Goal: Transaction & Acquisition: Purchase product/service

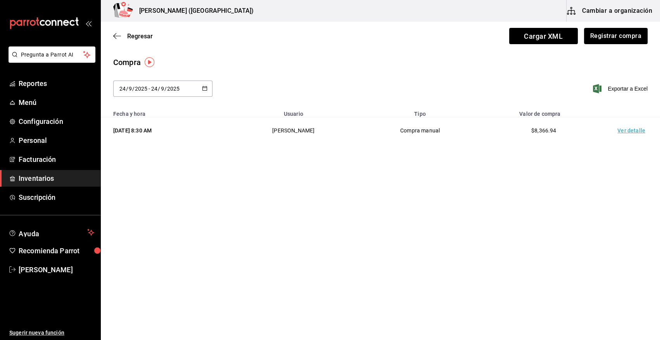
click at [61, 179] on span "Inventarios" at bounding box center [57, 178] width 76 height 10
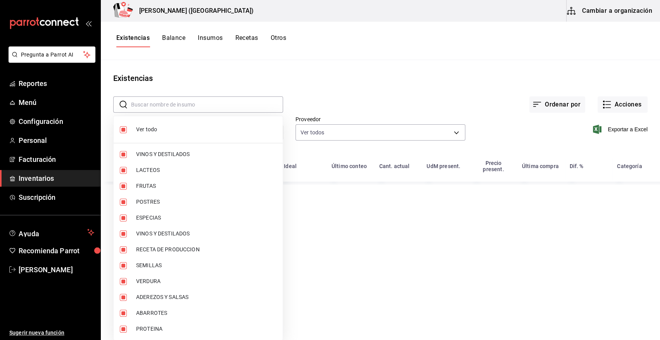
click at [181, 132] on body "Pregunta a Parrot AI Reportes Menú Configuración Personal Facturación Inventari…" at bounding box center [330, 167] width 660 height 335
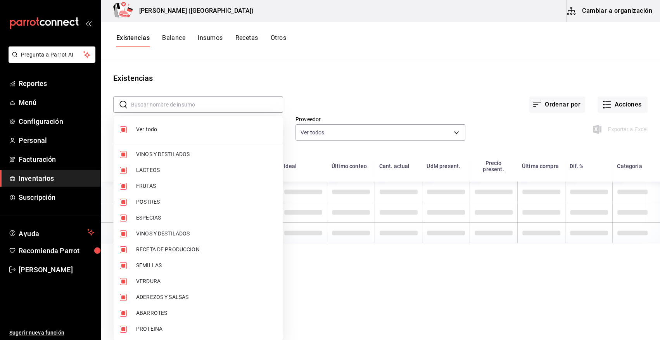
click at [138, 130] on span "Ver todo" at bounding box center [206, 130] width 140 height 8
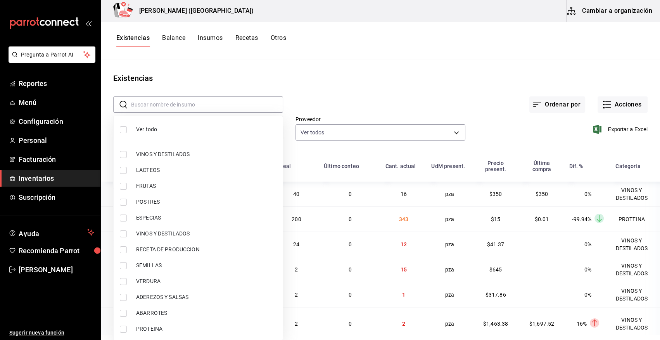
checkbox input "false"
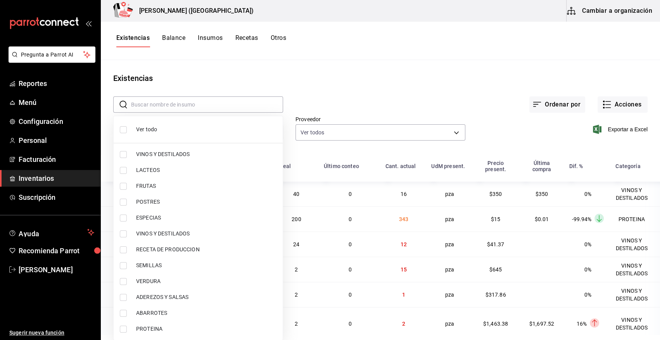
checkbox input "false"
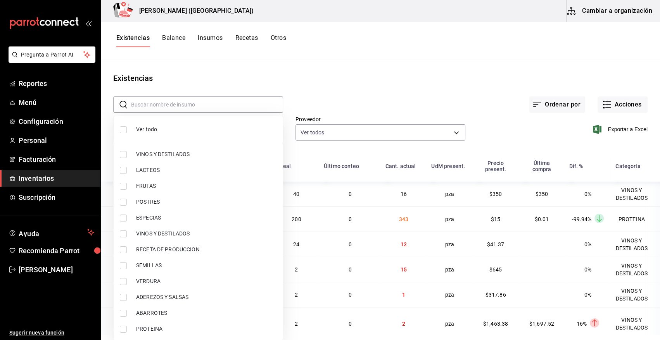
checkbox input "false"
click at [126, 330] on input "checkbox" at bounding box center [123, 329] width 7 height 7
checkbox input "true"
type input "3e90cef9-1dc9-474d-8316-d124f624c148"
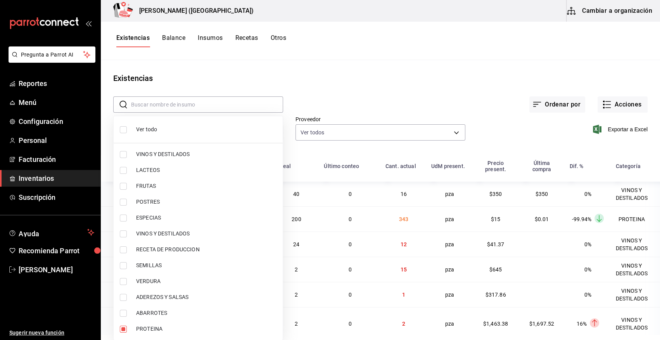
click at [372, 84] on div at bounding box center [330, 170] width 660 height 340
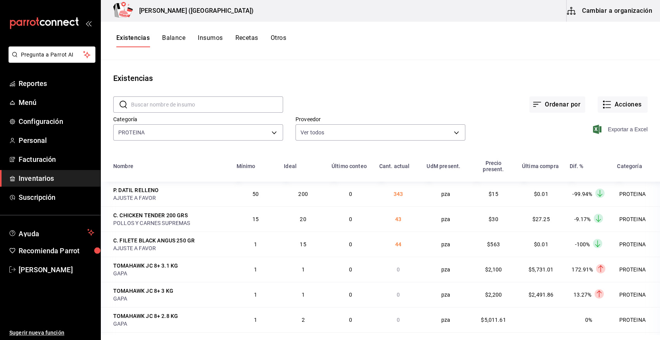
click at [593, 131] on icon "button" at bounding box center [597, 129] width 9 height 9
click at [624, 101] on button "Acciones" at bounding box center [623, 105] width 50 height 16
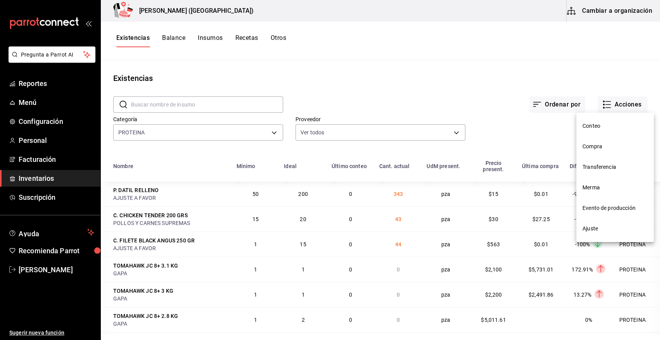
click at [592, 144] on span "Compra" at bounding box center [614, 147] width 65 height 8
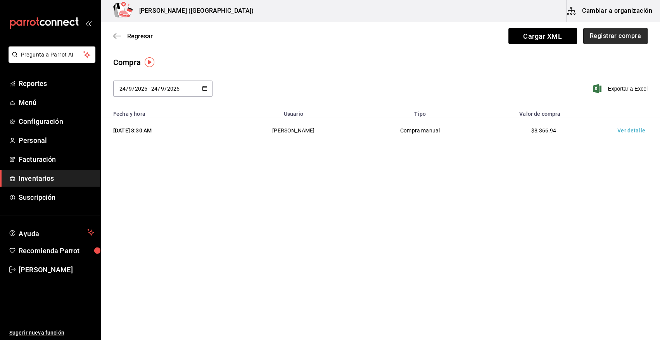
click at [617, 42] on button "Registrar compra" at bounding box center [615, 36] width 64 height 16
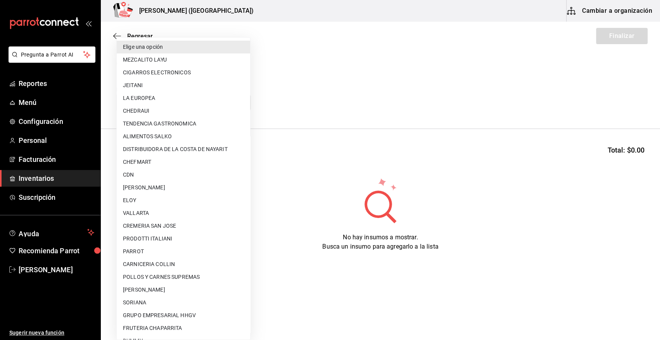
click at [202, 103] on body "Pregunta a Parrot AI Reportes Menú Configuración Personal Facturación Inventari…" at bounding box center [330, 148] width 660 height 297
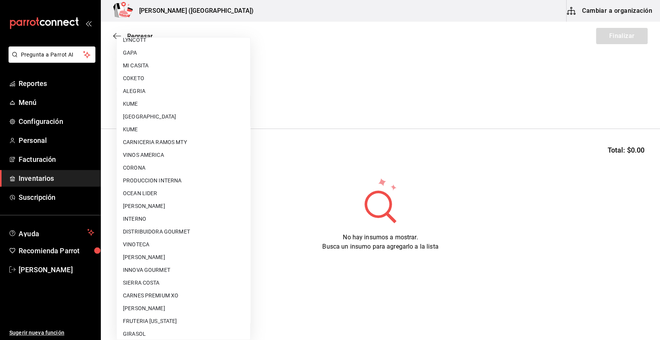
scroll to position [408, 0]
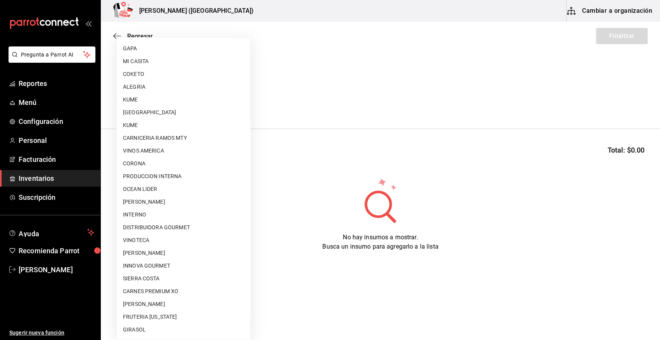
click at [205, 252] on li "[PERSON_NAME]" at bounding box center [183, 253] width 133 height 13
type input "a65ec234-4b48-46db-bf2d-9f7bf0302d91"
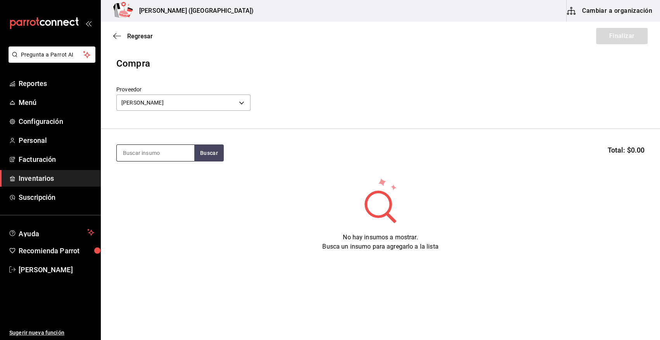
click at [146, 147] on input at bounding box center [156, 153] width 78 height 16
type input "salmon"
click at [203, 150] on button "Buscar" at bounding box center [208, 153] width 29 height 17
click at [151, 188] on div "Piezas - CARLOS ALFONSO TAPIA VARGAS" at bounding box center [154, 184] width 62 height 8
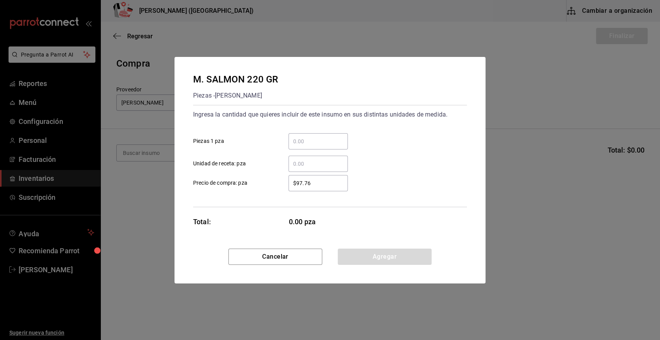
click at [307, 142] on input "​ Piezas 1 pza" at bounding box center [317, 141] width 59 height 9
type input "78"
drag, startPoint x: 324, startPoint y: 183, endPoint x: 261, endPoint y: 191, distance: 63.8
click at [261, 191] on div "Ingresa la cantidad que quieres incluir de este insumo en sus distintas unidade…" at bounding box center [330, 156] width 274 height 102
type input "$70.22"
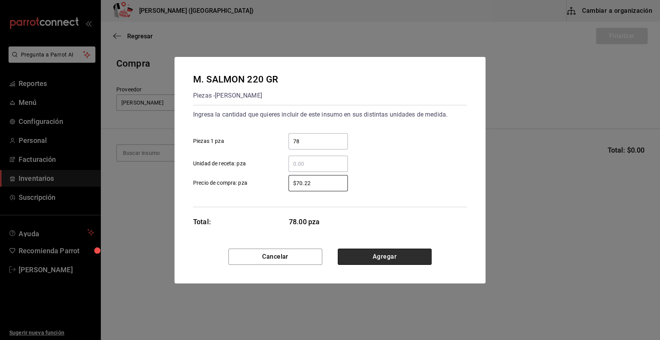
click at [403, 254] on button "Agregar" at bounding box center [385, 257] width 94 height 16
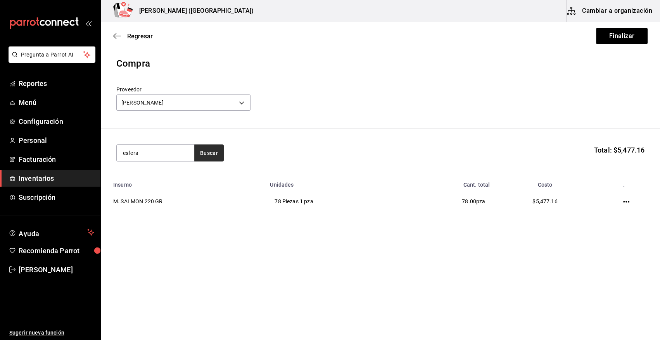
type input "esfera"
click at [217, 155] on button "Buscar" at bounding box center [208, 153] width 29 height 17
click at [174, 172] on div "M. SALMON ESFERAS" at bounding box center [154, 175] width 62 height 9
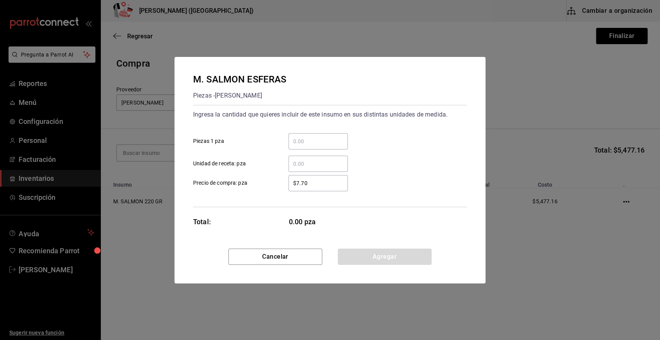
click at [315, 143] on input "​ Piezas 1 pza" at bounding box center [317, 141] width 59 height 9
type input "40"
drag, startPoint x: 319, startPoint y: 185, endPoint x: 250, endPoint y: 186, distance: 69.0
click at [250, 186] on label "$7.70 ​ Precio de compra: pza" at bounding box center [270, 183] width 155 height 16
type input "$4.63"
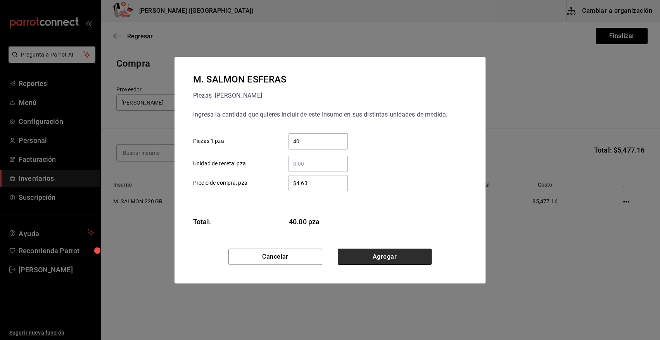
click at [396, 262] on button "Agregar" at bounding box center [385, 257] width 94 height 16
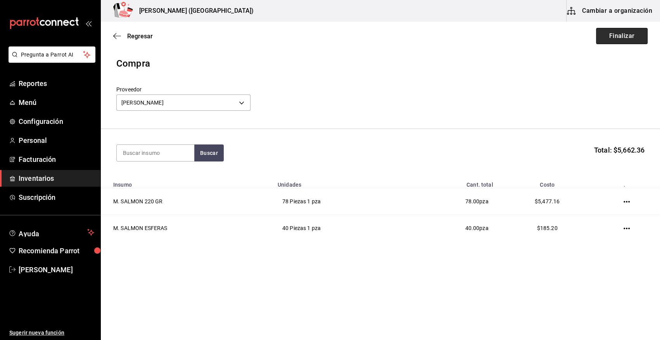
click at [618, 39] on button "Finalizar" at bounding box center [622, 36] width 52 height 16
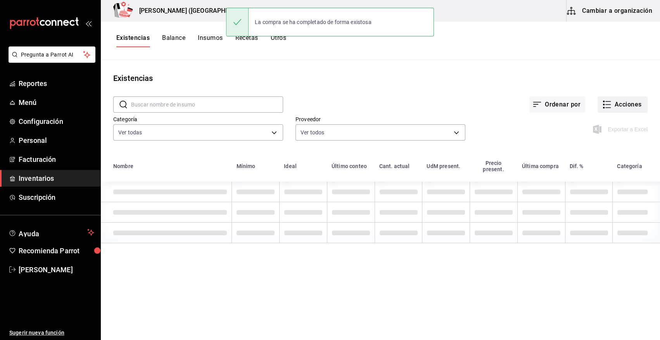
click at [627, 104] on button "Acciones" at bounding box center [623, 105] width 50 height 16
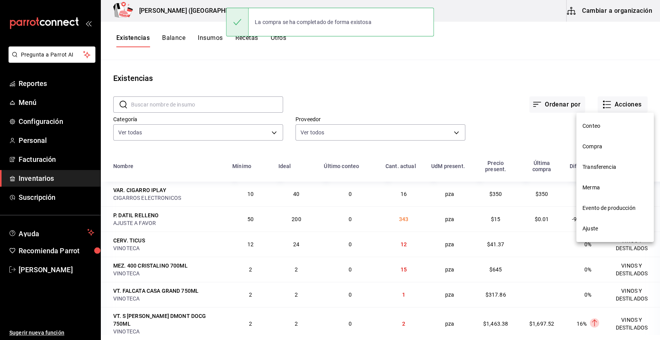
click at [596, 147] on span "Compra" at bounding box center [614, 147] width 65 height 8
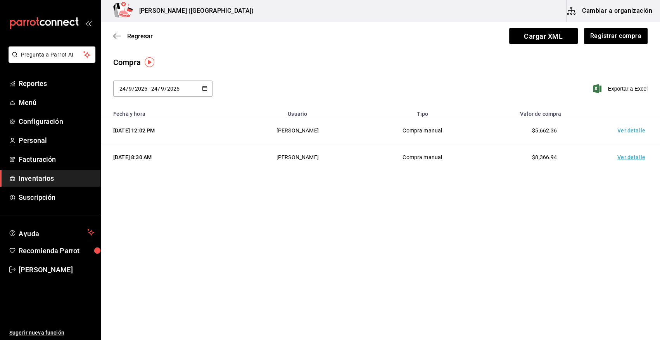
click at [628, 131] on td "Ver detalle" at bounding box center [633, 130] width 54 height 27
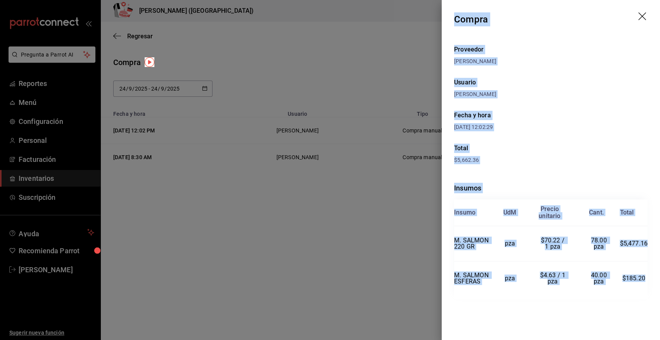
drag, startPoint x: 455, startPoint y: 16, endPoint x: 645, endPoint y: 282, distance: 327.4
click at [645, 282] on div "Compra Proveedor CARLOS ALFONSO TAPIA VARGAS Usuario Angy Madalena Fecha y hora…" at bounding box center [551, 170] width 218 height 340
click at [641, 13] on icon "drag" at bounding box center [642, 16] width 9 height 9
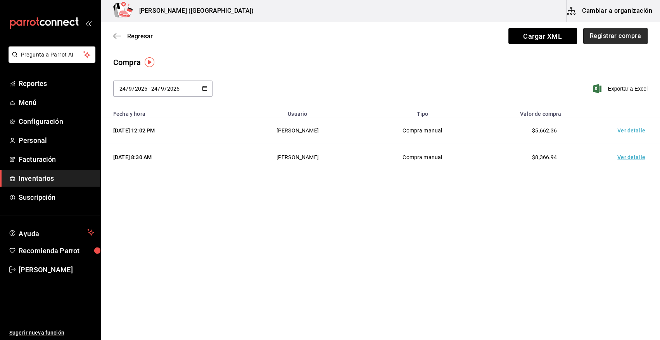
click at [619, 39] on button "Registrar compra" at bounding box center [615, 36] width 64 height 16
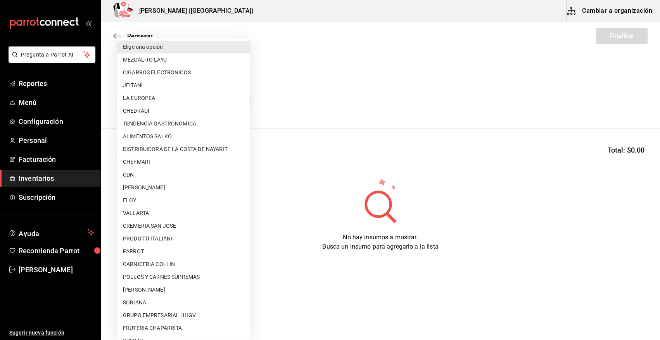
click at [214, 103] on body "Pregunta a Parrot AI Reportes Menú Configuración Personal Facturación Inventari…" at bounding box center [330, 148] width 660 height 297
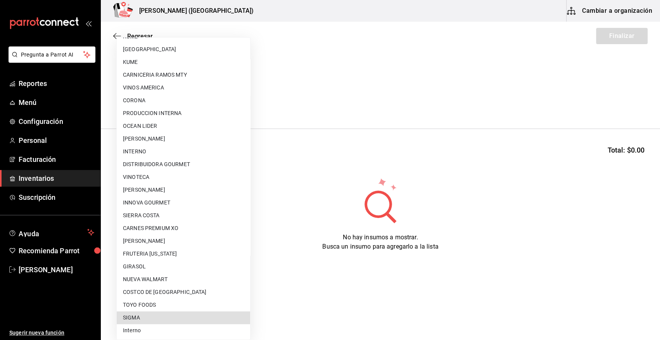
click at [155, 316] on li "SIGMA" at bounding box center [183, 318] width 133 height 13
type input "b3de96d6-3c20-45bc-abf9-e3c6c14f0adf"
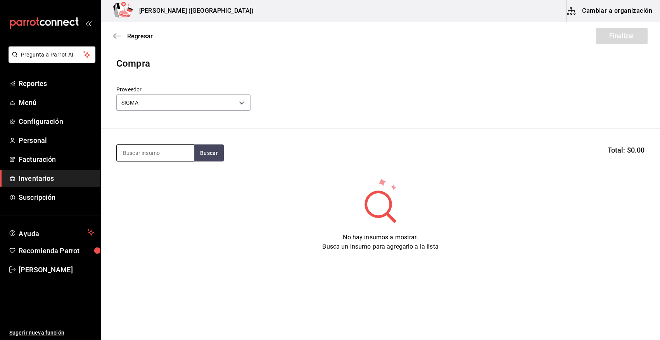
click at [176, 156] on input at bounding box center [156, 153] width 78 height 16
type input "TUETA"
click at [205, 153] on button "Buscar" at bounding box center [208, 153] width 29 height 17
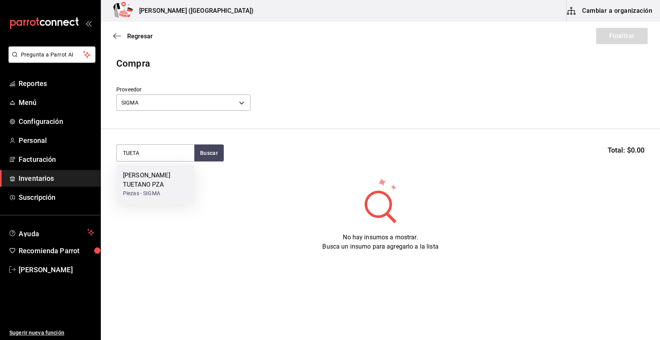
click at [155, 186] on div "C. HUESO TUETANO PZA" at bounding box center [155, 180] width 65 height 19
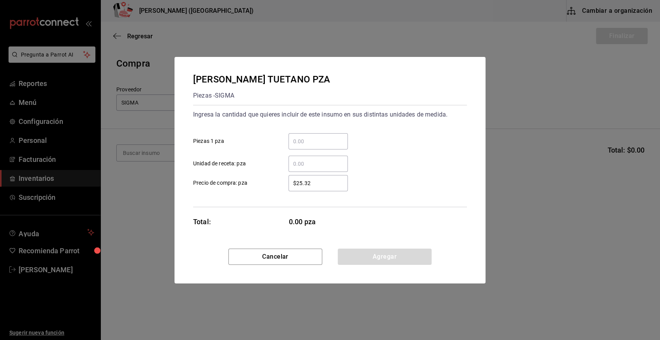
click at [332, 140] on input "​ Piezas 1 pza" at bounding box center [317, 141] width 59 height 9
type input "70"
drag, startPoint x: 320, startPoint y: 183, endPoint x: 255, endPoint y: 186, distance: 64.4
click at [255, 186] on label "$25.32 ​ Precio de compra: pza" at bounding box center [270, 183] width 155 height 16
type input "$33.02"
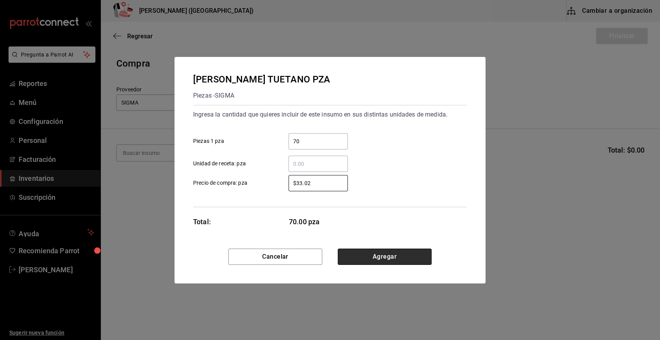
click at [415, 256] on button "Agregar" at bounding box center [385, 257] width 94 height 16
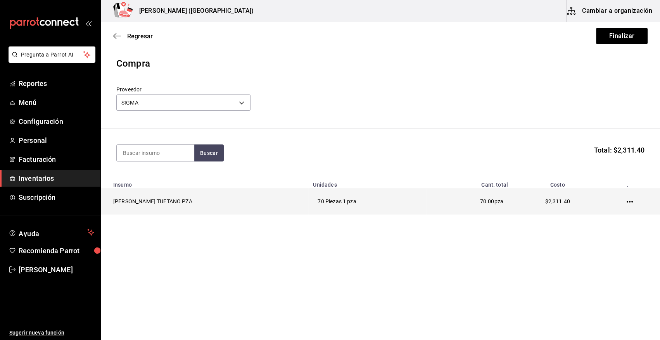
click at [628, 199] on icon "button" at bounding box center [630, 202] width 6 height 6
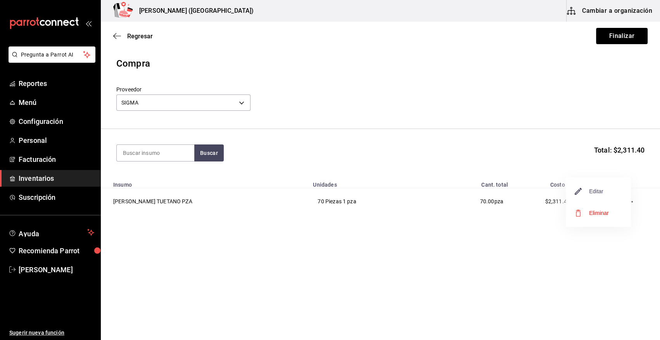
click at [590, 190] on span "Editar" at bounding box center [589, 191] width 28 height 9
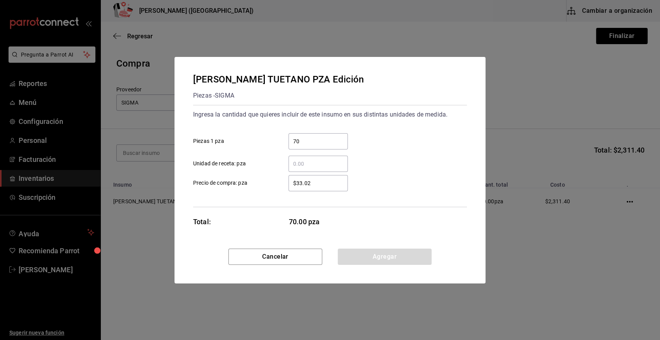
drag, startPoint x: 323, startPoint y: 178, endPoint x: 317, endPoint y: 180, distance: 7.0
click at [317, 180] on div "$33.02 ​" at bounding box center [317, 183] width 59 height 16
click at [317, 180] on input "$33.02" at bounding box center [317, 183] width 59 height 9
drag, startPoint x: 326, startPoint y: 185, endPoint x: 263, endPoint y: 181, distance: 63.3
click at [263, 181] on label "$33.02 ​ Precio de compra: pza" at bounding box center [270, 183] width 155 height 16
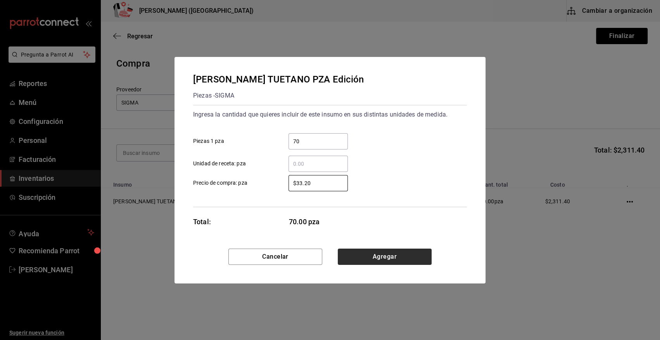
type input "$33.20"
click at [417, 256] on button "Agregar" at bounding box center [385, 257] width 94 height 16
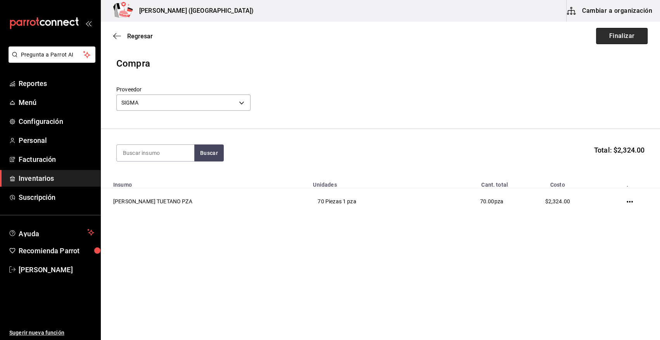
click at [613, 35] on button "Finalizar" at bounding box center [622, 36] width 52 height 16
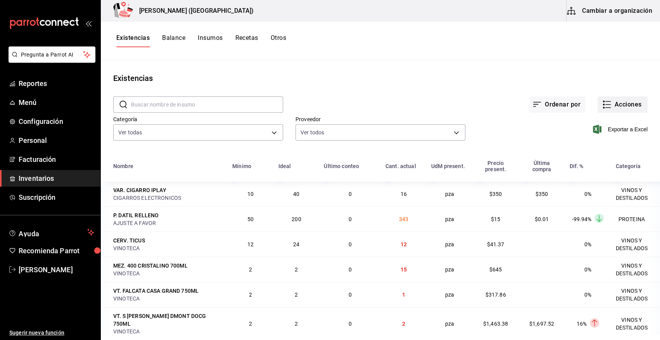
click at [630, 103] on button "Acciones" at bounding box center [623, 105] width 50 height 16
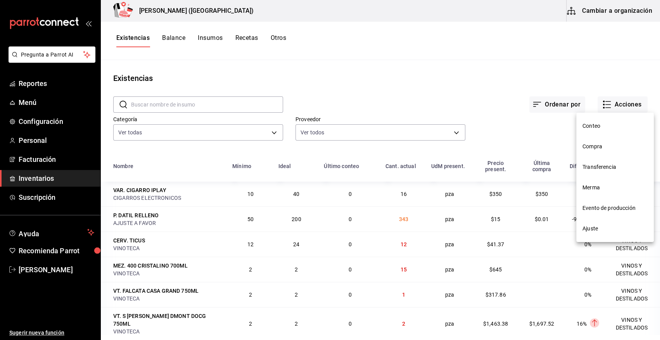
click at [589, 147] on span "Compra" at bounding box center [614, 147] width 65 height 8
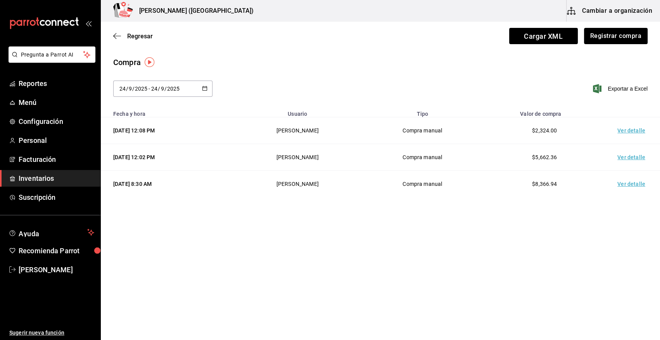
click at [619, 129] on td "Ver detalle" at bounding box center [633, 130] width 54 height 27
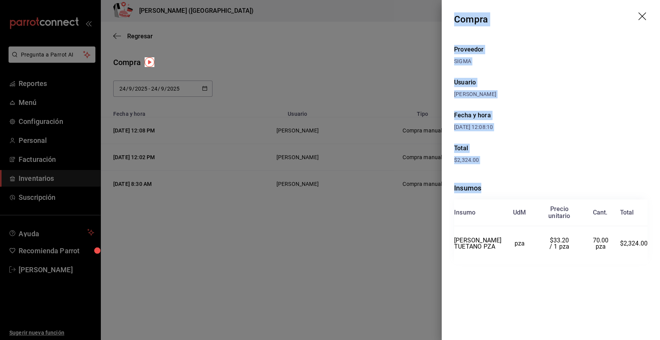
drag, startPoint x: 456, startPoint y: 18, endPoint x: 652, endPoint y: 252, distance: 304.9
click at [652, 252] on div "Compra Proveedor SIGMA Usuario Angy Madalena Fecha y hora 24/09/2025 12:08:10 T…" at bounding box center [551, 170] width 218 height 340
click at [643, 17] on icon "drag" at bounding box center [642, 16] width 8 height 8
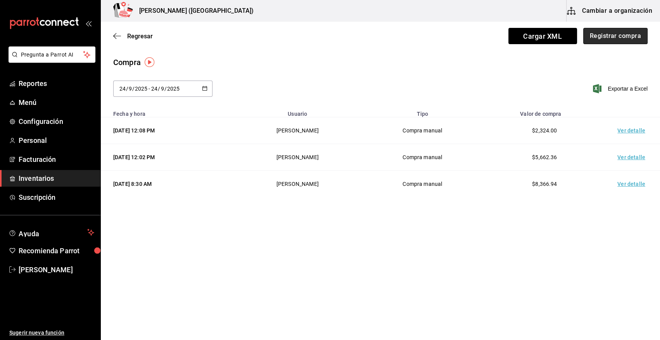
click at [617, 38] on button "Registrar compra" at bounding box center [615, 36] width 64 height 16
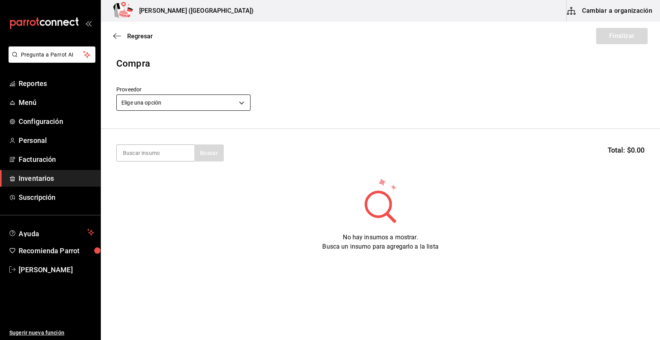
click at [223, 100] on body "Pregunta a Parrot AI Reportes Menú Configuración Personal Facturación Inventari…" at bounding box center [330, 148] width 660 height 297
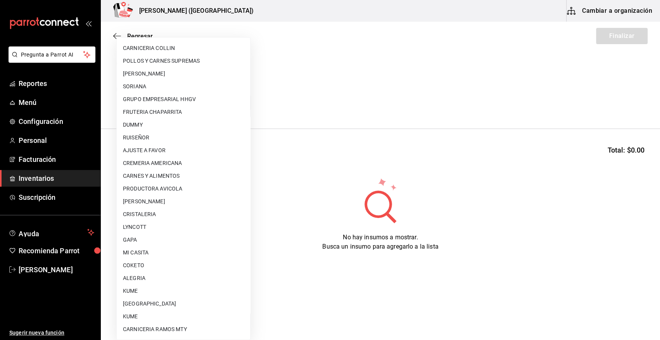
scroll to position [396, 0]
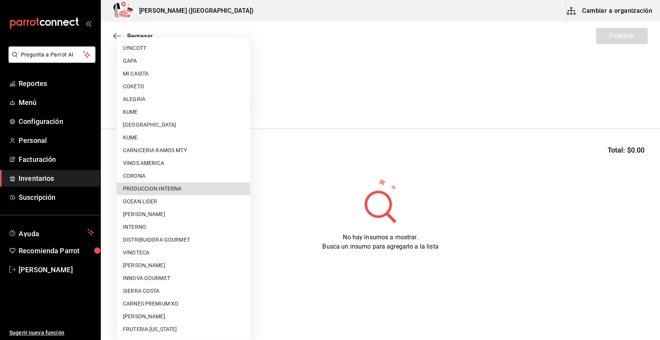
click at [207, 190] on li "PRODUCCION INTERNA" at bounding box center [183, 189] width 133 height 13
type input "ca5c8321-042a-43fe-a3bd-6967aa3ca48f"
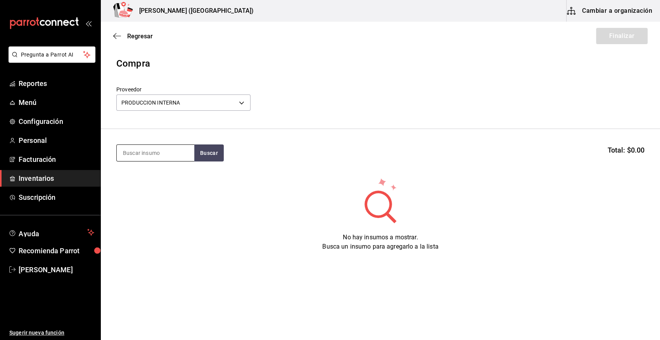
click at [165, 156] on input at bounding box center [156, 153] width 78 height 16
type input "PAN"
click at [205, 154] on button "Buscar" at bounding box center [208, 153] width 29 height 17
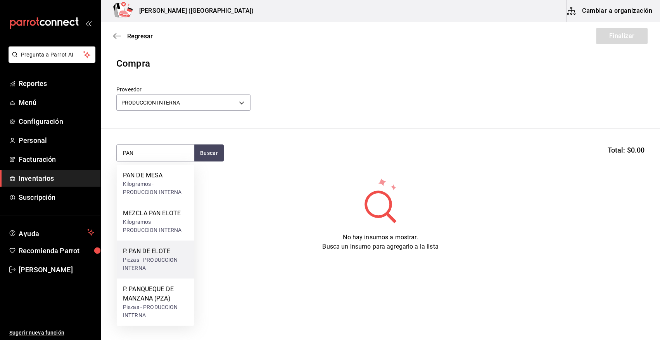
click at [166, 264] on div "Piezas - PRODUCCION INTERNA" at bounding box center [155, 264] width 65 height 16
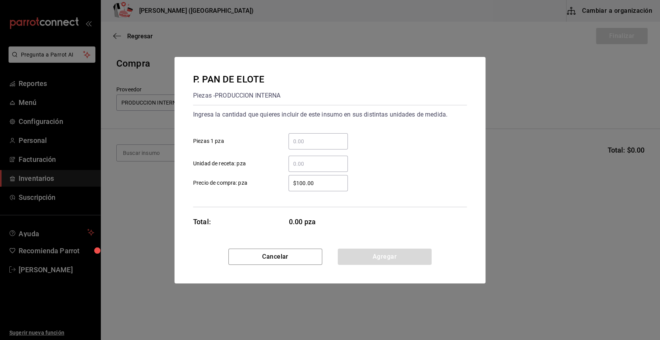
click at [314, 142] on input "​ Piezas 1 pza" at bounding box center [317, 141] width 59 height 9
type input "9"
drag, startPoint x: 328, startPoint y: 185, endPoint x: 251, endPoint y: 185, distance: 77.2
click at [251, 185] on label "$100.00 ​ Precio de compra: pza" at bounding box center [270, 183] width 155 height 16
type input "$0.01"
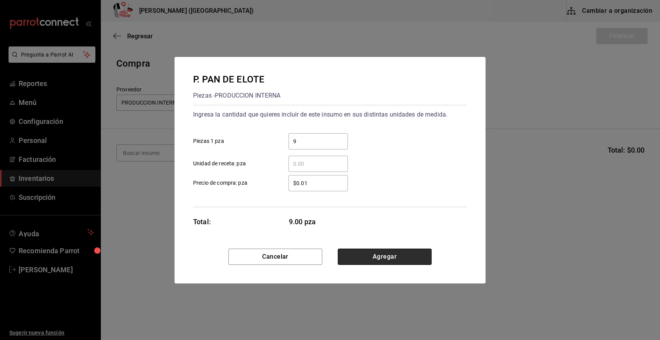
click at [386, 256] on button "Agregar" at bounding box center [385, 257] width 94 height 16
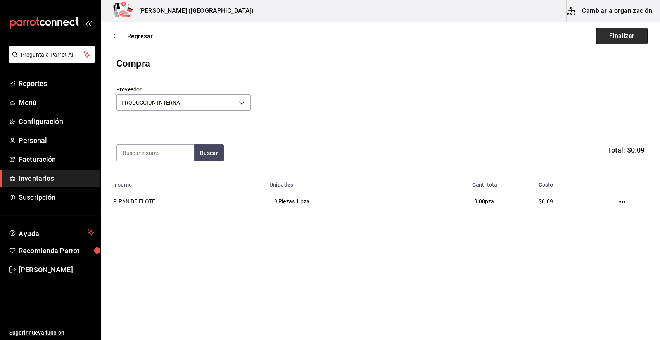
click at [618, 38] on button "Finalizar" at bounding box center [622, 36] width 52 height 16
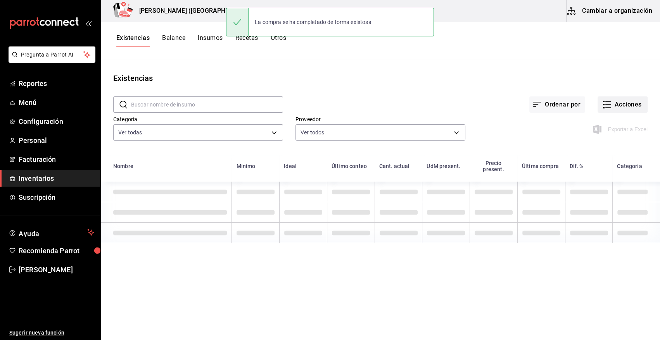
click at [632, 106] on button "Acciones" at bounding box center [623, 105] width 50 height 16
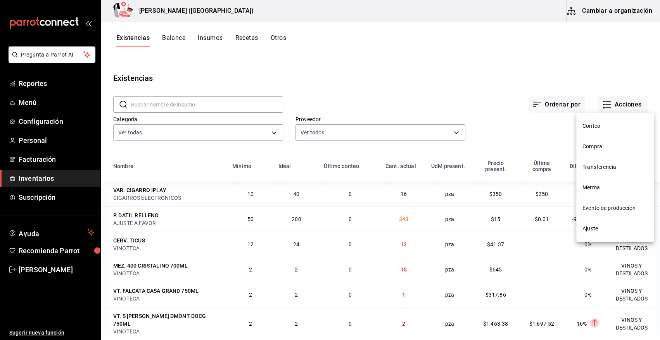
click at [608, 145] on span "Compra" at bounding box center [614, 147] width 65 height 8
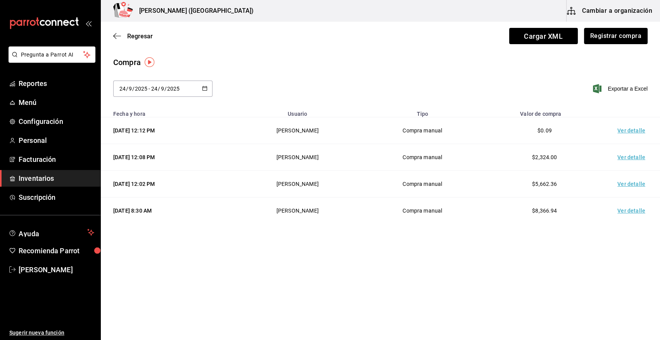
click at [637, 132] on td "Ver detalle" at bounding box center [633, 130] width 54 height 27
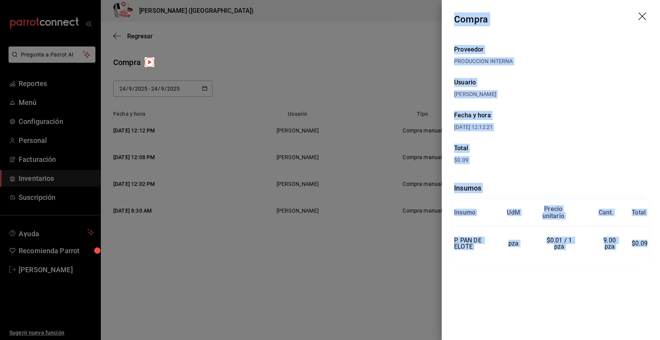
drag, startPoint x: 455, startPoint y: 17, endPoint x: 646, endPoint y: 240, distance: 294.3
click at [646, 240] on div "Compra Proveedor PRODUCCION INTERNA Usuario Angy Madalena Fecha y hora 24/09/20…" at bounding box center [551, 170] width 218 height 340
click at [641, 16] on icon "drag" at bounding box center [642, 16] width 9 height 9
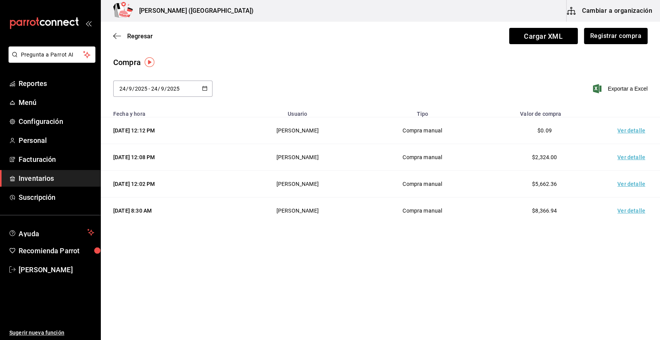
click at [28, 178] on span "Inventarios" at bounding box center [57, 178] width 76 height 10
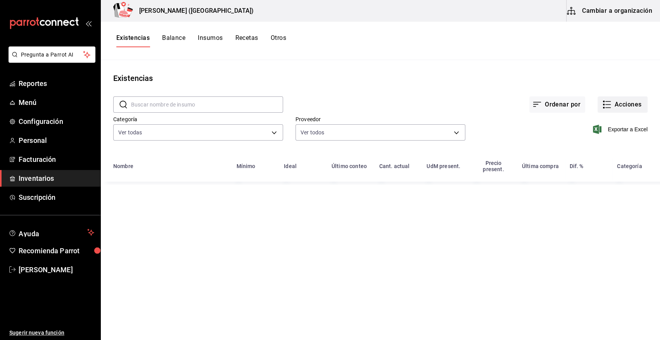
click at [629, 99] on button "Acciones" at bounding box center [623, 105] width 50 height 16
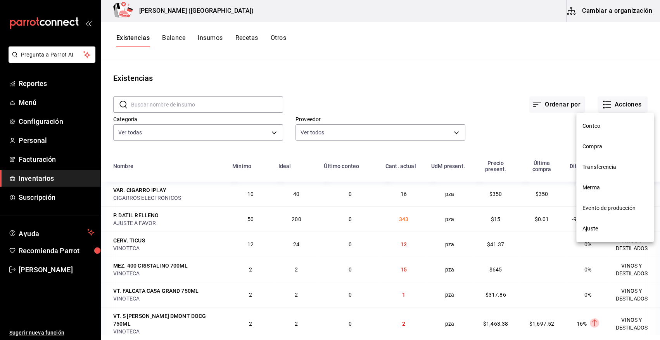
click at [589, 188] on span "Merma" at bounding box center [614, 188] width 65 height 8
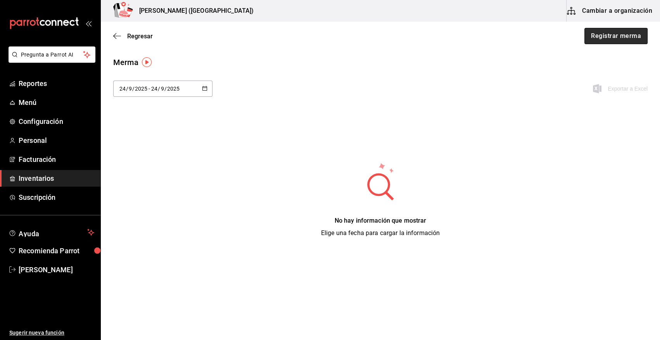
click at [617, 35] on button "Registrar merma" at bounding box center [615, 36] width 63 height 16
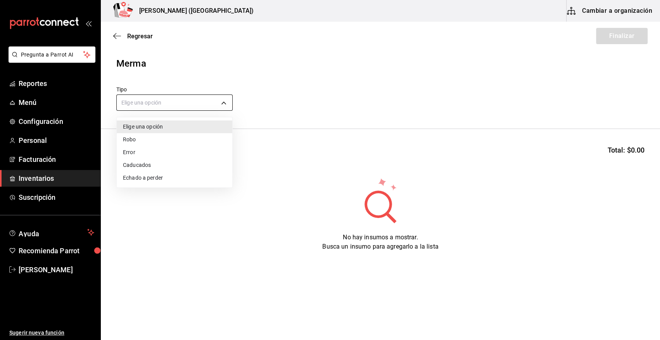
click at [219, 106] on body "Pregunta a Parrot AI Reportes Menú Configuración Personal Facturación Inventari…" at bounding box center [330, 148] width 660 height 297
click at [164, 155] on li "Error" at bounding box center [175, 152] width 116 height 13
type input "ERROR"
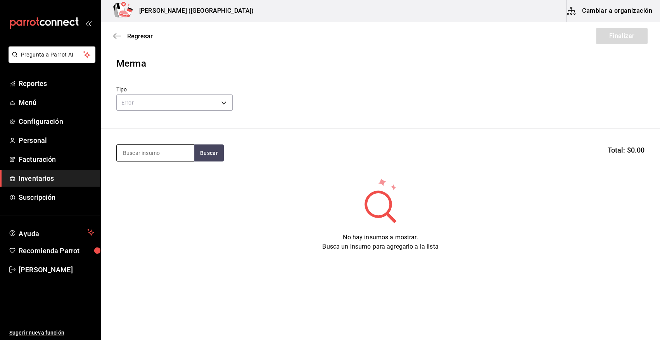
click at [174, 155] on input at bounding box center [156, 153] width 78 height 16
type input "TUETA"
click at [211, 154] on button "Buscar" at bounding box center [208, 153] width 29 height 17
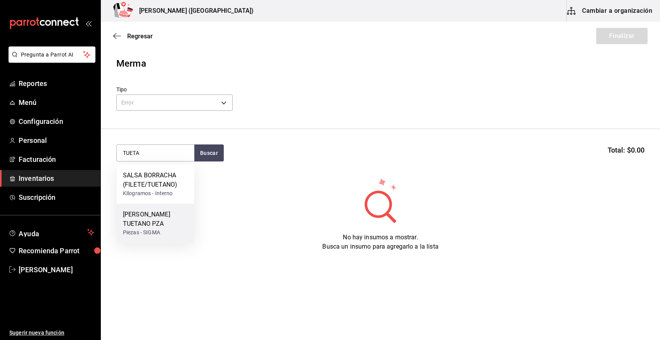
click at [151, 213] on div "C. HUESO TUETANO PZA" at bounding box center [155, 219] width 65 height 19
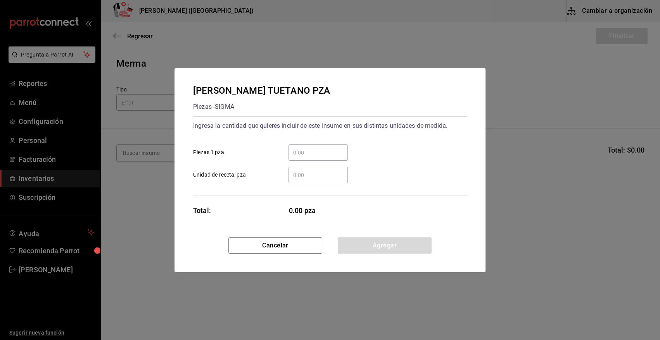
click at [323, 154] on input "​ Piezas 1 pza" at bounding box center [317, 152] width 59 height 9
type input "2"
click at [356, 217] on div "C. HUESO TUETANO PZA Piezas - SIGMA Ingresa la cantidad que quieres incluir de …" at bounding box center [329, 152] width 311 height 169
click at [380, 245] on button "Agregar" at bounding box center [385, 246] width 94 height 16
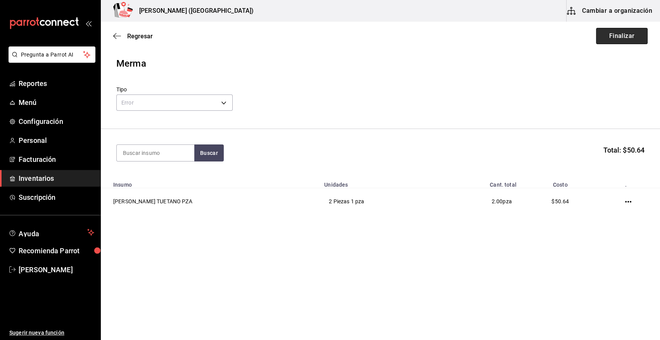
click at [632, 31] on button "Finalizar" at bounding box center [622, 36] width 52 height 16
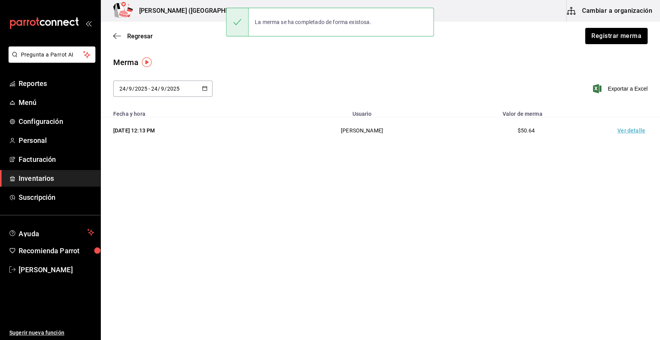
click at [632, 133] on td "Ver detalle" at bounding box center [633, 130] width 54 height 27
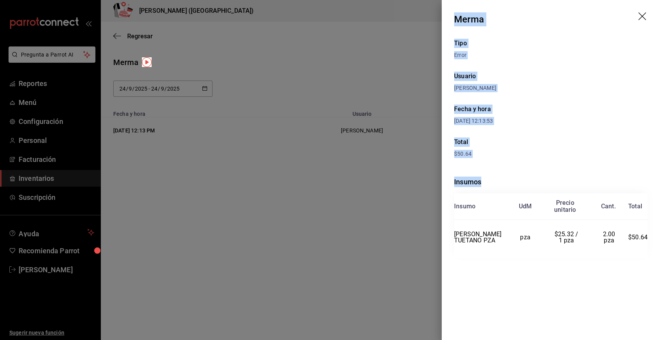
drag, startPoint x: 454, startPoint y: 19, endPoint x: 650, endPoint y: 241, distance: 295.6
click at [650, 241] on div "Merma Tipo Error Usuario Angy Madalena Fecha y hora 24/09/2025 12:13:53 Total $…" at bounding box center [551, 170] width 218 height 340
click at [641, 15] on icon "drag" at bounding box center [642, 16] width 8 height 8
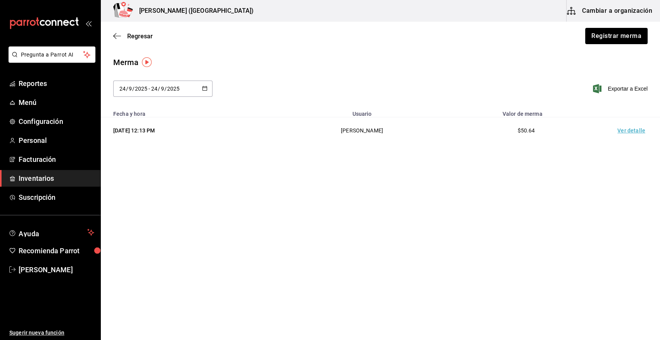
click at [29, 179] on span "Inventarios" at bounding box center [57, 178] width 76 height 10
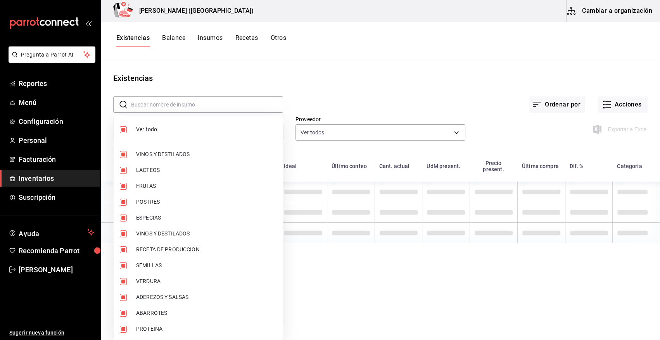
click at [176, 131] on body "Pregunta a Parrot AI Reportes Menú Configuración Personal Facturación Inventari…" at bounding box center [330, 167] width 660 height 335
click at [155, 131] on span "Ver todo" at bounding box center [206, 130] width 140 height 8
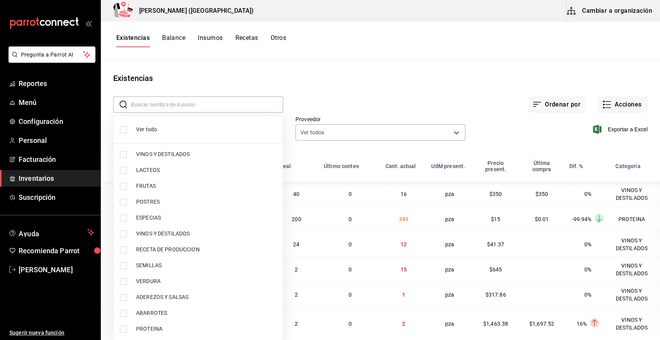
checkbox input "false"
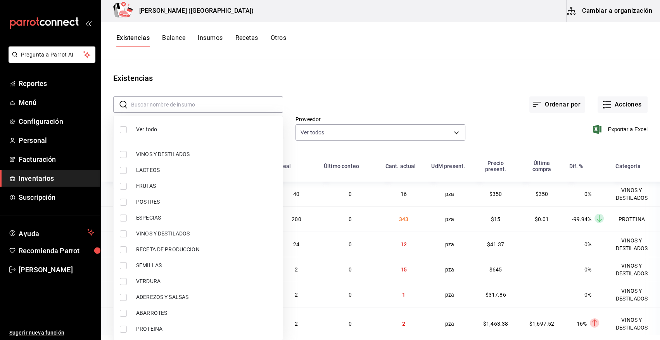
checkbox input "false"
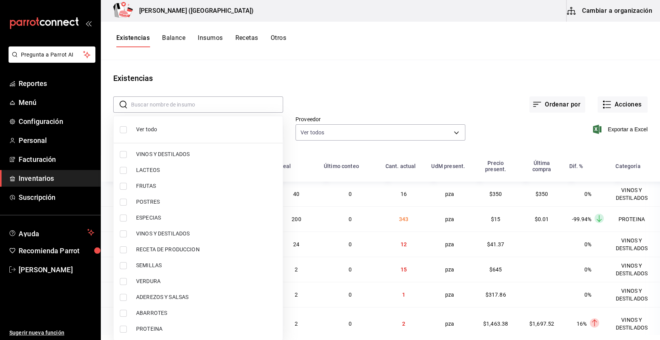
checkbox input "false"
click at [143, 328] on span "PROTEINA" at bounding box center [206, 329] width 140 height 8
type input "3e90cef9-1dc9-474d-8316-d124f624c148"
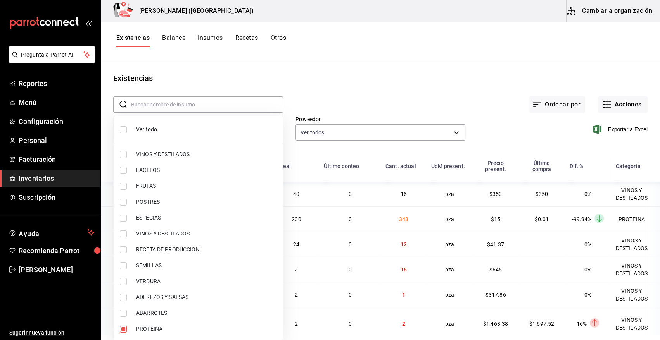
checkbox input "true"
click at [389, 102] on div at bounding box center [330, 170] width 660 height 340
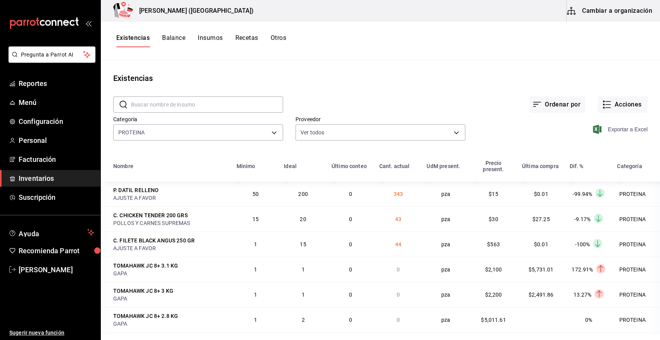
click at [594, 131] on icon "button" at bounding box center [597, 129] width 9 height 9
click at [621, 102] on button "Acciones" at bounding box center [623, 105] width 50 height 16
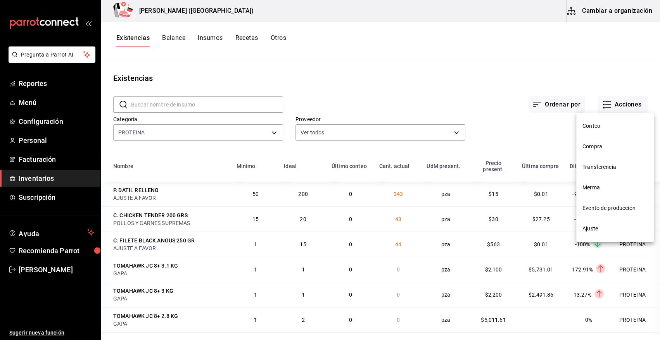
click at [589, 146] on span "Compra" at bounding box center [614, 147] width 65 height 8
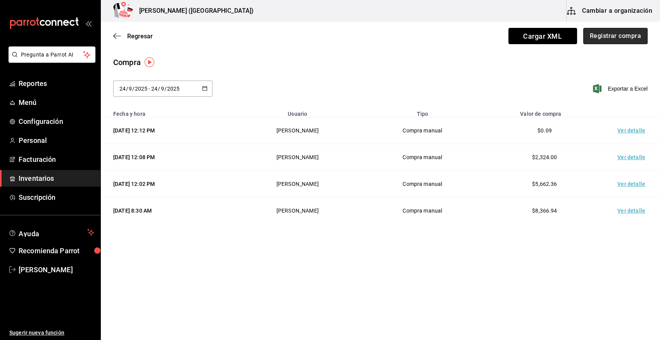
click at [619, 36] on button "Registrar compra" at bounding box center [615, 36] width 64 height 16
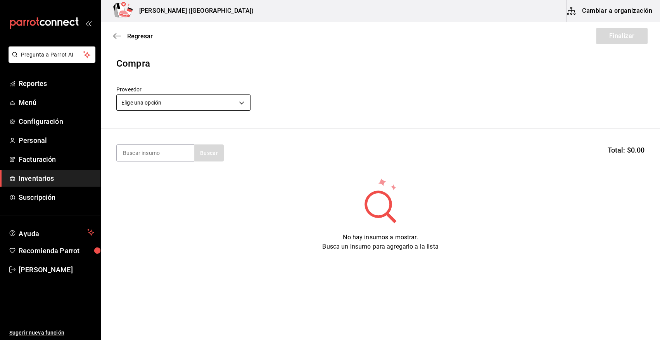
click at [197, 99] on body "Pregunta a Parrot AI Reportes Menú Configuración Personal Facturación Inventari…" at bounding box center [330, 148] width 660 height 297
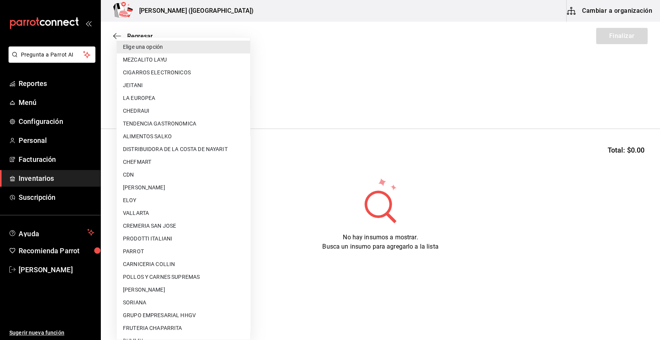
scroll to position [268, 0]
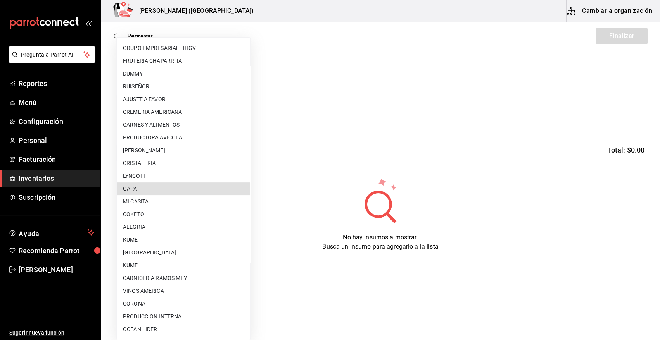
click at [168, 189] on li "GAPA" at bounding box center [183, 189] width 133 height 13
type input "67cef2db-6e67-4457-a2d1-6d93854fe5d6"
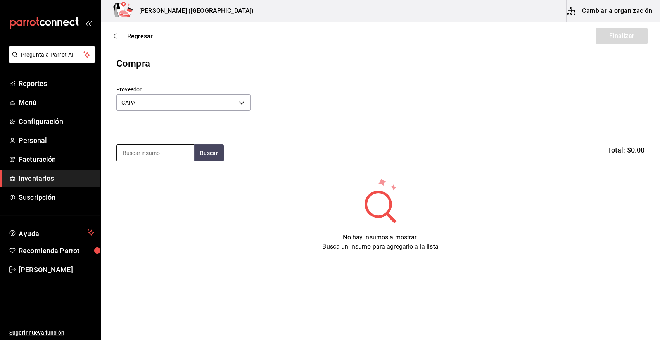
click at [155, 151] on input at bounding box center [156, 153] width 78 height 16
type input "RIB"
click at [206, 155] on button "Buscar" at bounding box center [208, 153] width 29 height 17
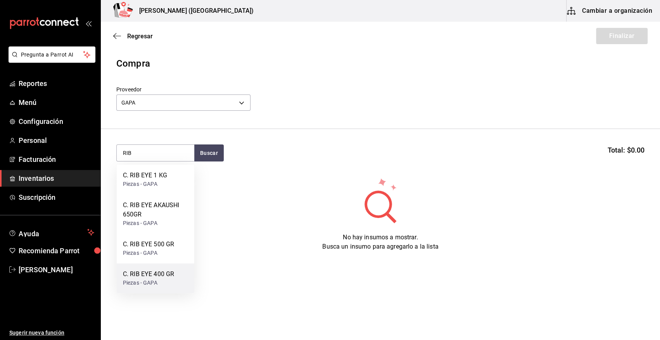
click at [159, 272] on div "C. RIB EYE 400 GR" at bounding box center [148, 274] width 51 height 9
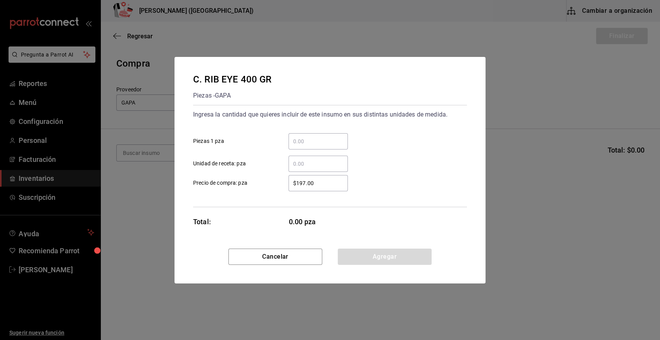
click at [307, 144] on input "​ Piezas 1 pza" at bounding box center [317, 141] width 59 height 9
type input "24"
drag, startPoint x: 326, startPoint y: 184, endPoint x: 237, endPoint y: 185, distance: 89.2
click at [237, 185] on label "$197.00 ​ Precio de compra: pza" at bounding box center [270, 183] width 155 height 16
type input "$462.64"
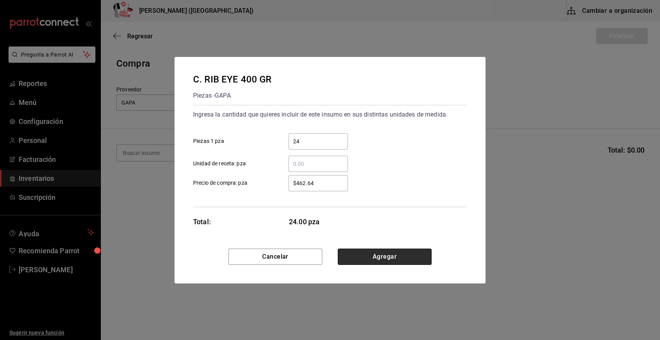
click at [365, 253] on button "Agregar" at bounding box center [385, 257] width 94 height 16
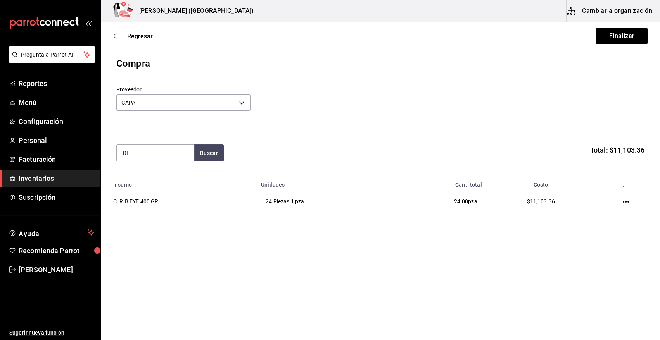
type input "RIB"
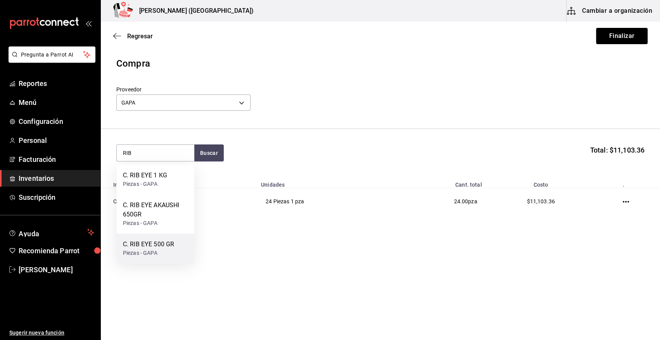
click at [159, 241] on div "C. RIB EYE 500 GR" at bounding box center [148, 244] width 51 height 9
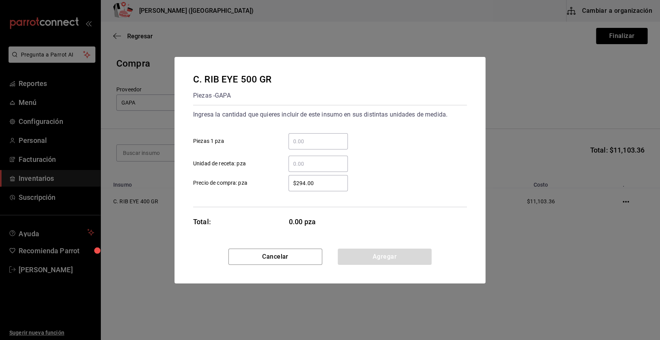
click at [299, 142] on input "​ Piezas 1 pza" at bounding box center [317, 141] width 59 height 9
type input "50"
drag, startPoint x: 325, startPoint y: 182, endPoint x: 229, endPoint y: 180, distance: 95.8
click at [229, 180] on label "$294.00 ​ Precio de compra: pza" at bounding box center [270, 183] width 155 height 16
type input "$551.44"
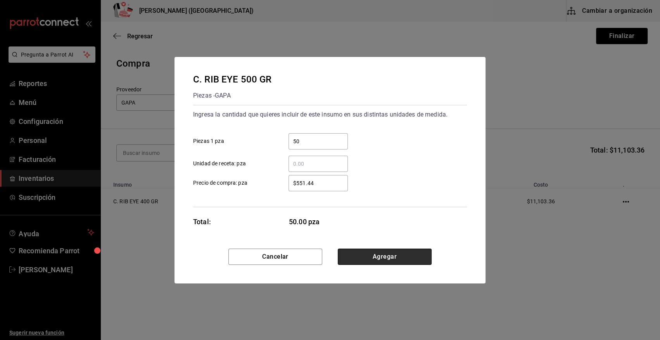
click at [392, 257] on button "Agregar" at bounding box center [385, 257] width 94 height 16
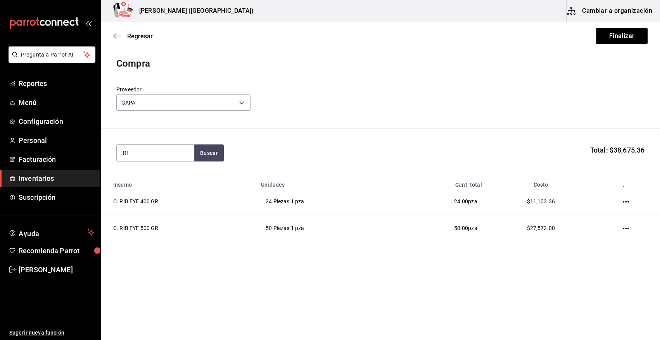
type input "RIB"
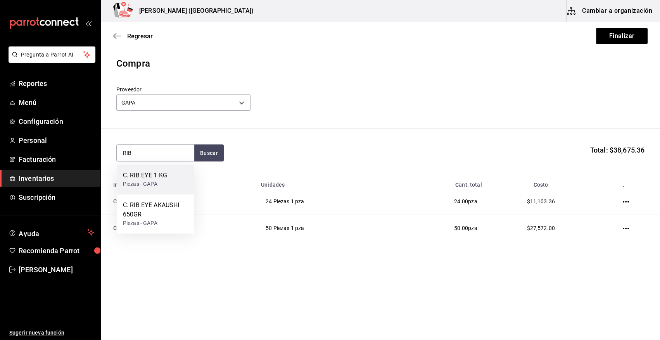
click at [156, 184] on div "Piezas - GAPA" at bounding box center [145, 184] width 44 height 8
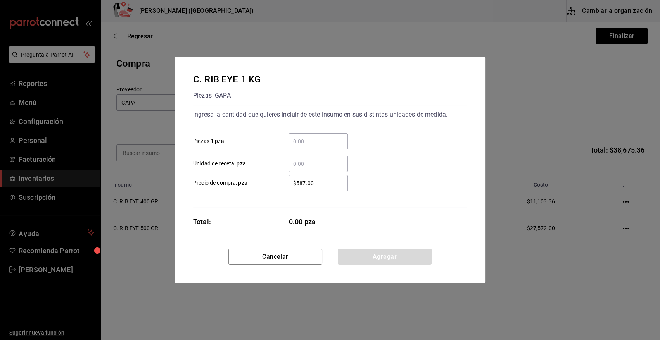
click at [332, 140] on input "​ Piezas 1 pza" at bounding box center [317, 141] width 59 height 9
type input "25"
drag, startPoint x: 329, startPoint y: 184, endPoint x: 262, endPoint y: 178, distance: 67.7
click at [262, 178] on label "$587.00 ​ Precio de compra: pza" at bounding box center [270, 183] width 155 height 16
type input "$1,122.16"
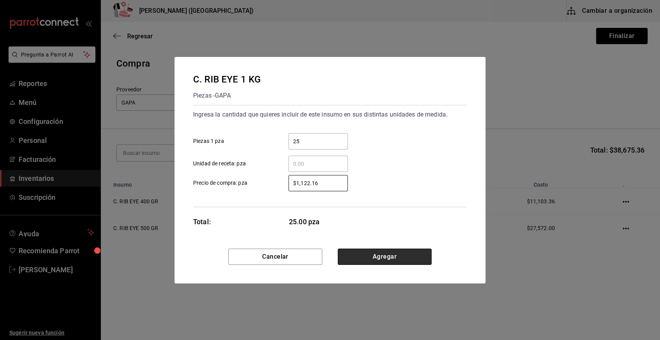
click at [407, 261] on button "Agregar" at bounding box center [385, 257] width 94 height 16
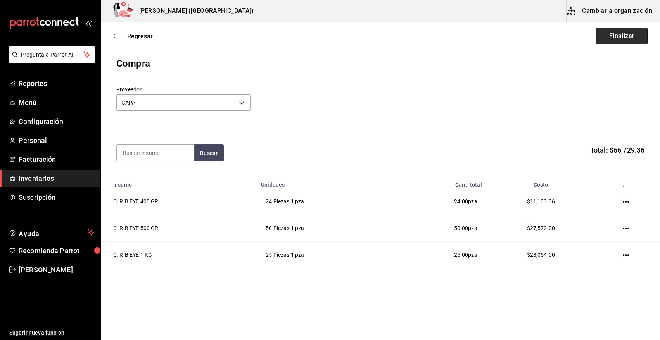
click at [620, 40] on button "Finalizar" at bounding box center [622, 36] width 52 height 16
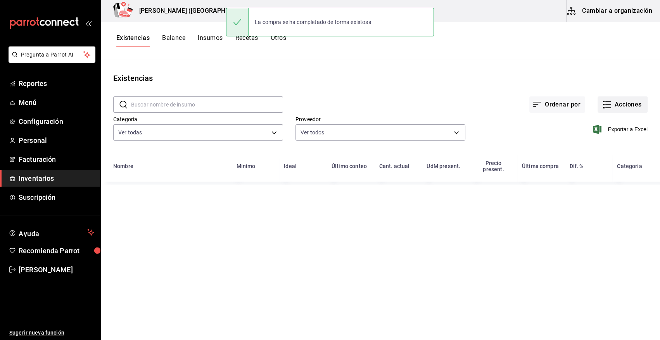
click at [620, 105] on button "Acciones" at bounding box center [623, 105] width 50 height 16
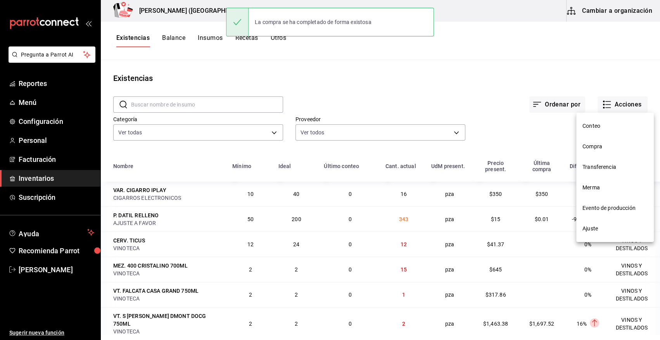
click at [603, 147] on span "Compra" at bounding box center [614, 147] width 65 height 8
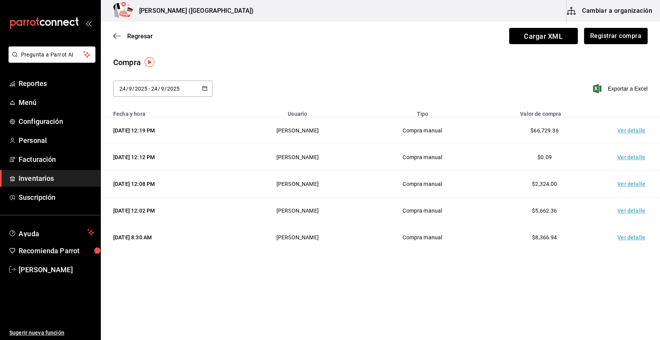
click at [632, 130] on td "Ver detalle" at bounding box center [633, 130] width 54 height 27
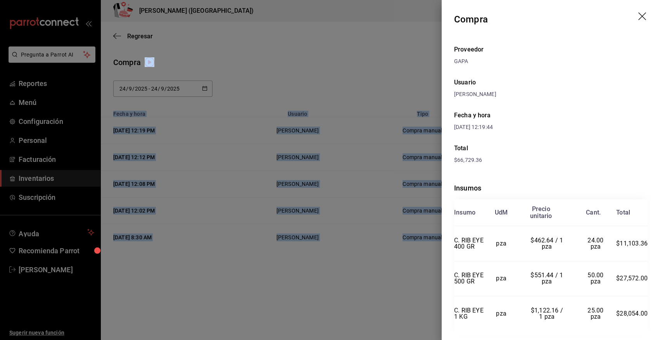
scroll to position [31, 0]
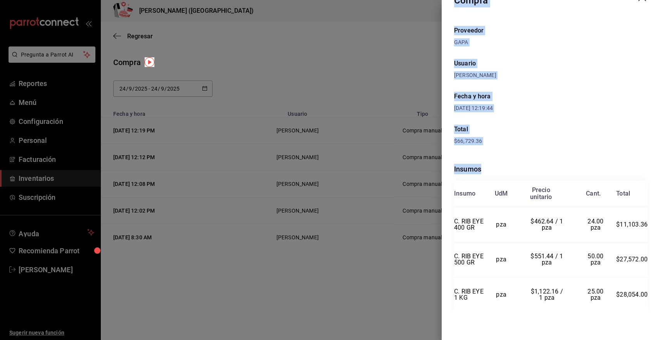
drag, startPoint x: 455, startPoint y: 18, endPoint x: 647, endPoint y: 303, distance: 343.9
click at [647, 303] on div "Compra Proveedor GAPA Usuario Angy Madalena Fecha y hora 24/09/2025 12:19:44 To…" at bounding box center [551, 170] width 218 height 340
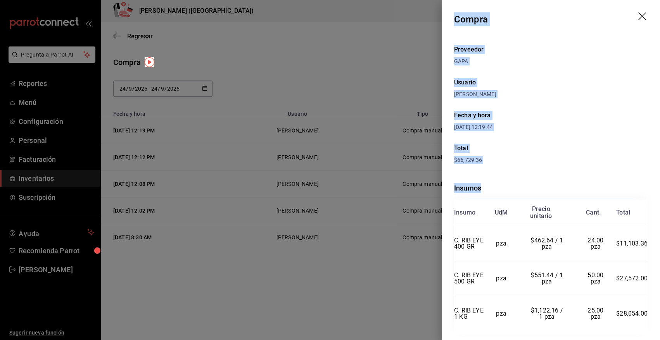
click at [638, 15] on icon "drag" at bounding box center [642, 16] width 9 height 9
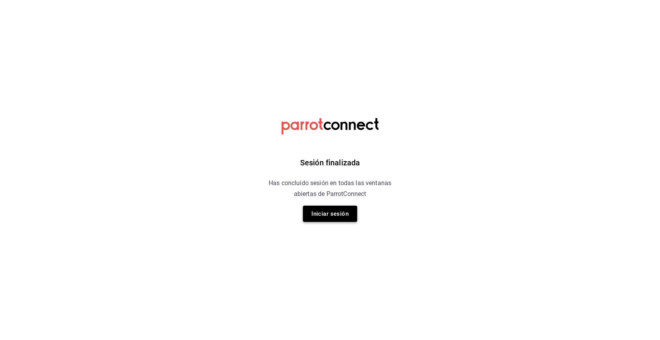
click at [335, 214] on button "Iniciar sesión" at bounding box center [330, 214] width 54 height 16
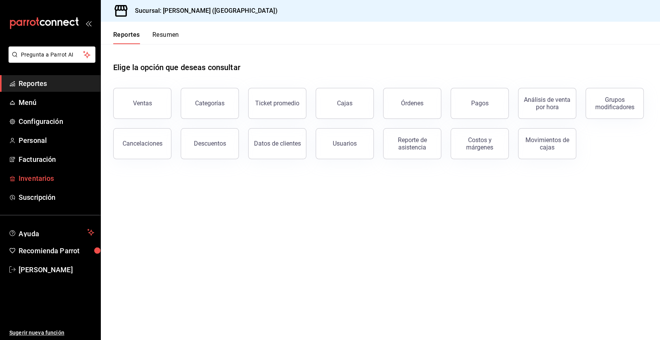
click at [43, 178] on span "Inventarios" at bounding box center [57, 178] width 76 height 10
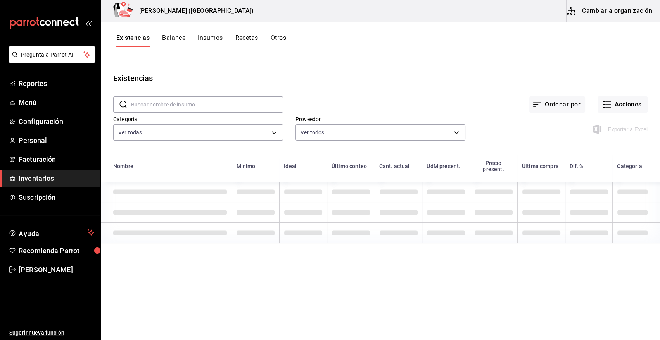
drag, startPoint x: 189, startPoint y: 104, endPoint x: 632, endPoint y: 12, distance: 452.6
click at [189, 104] on input "text" at bounding box center [207, 105] width 152 height 16
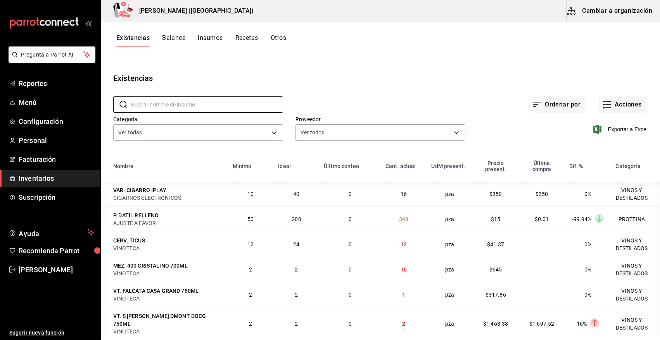
click at [632, 12] on button "Cambiar a organización" at bounding box center [610, 11] width 87 height 22
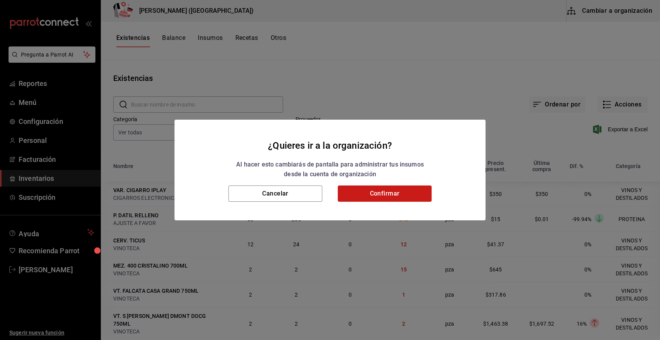
click at [368, 200] on button "Confirmar" at bounding box center [385, 194] width 94 height 16
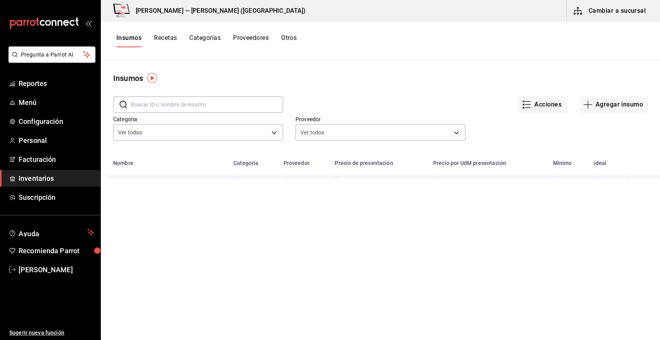
click at [193, 105] on input "text" at bounding box center [207, 105] width 152 height 16
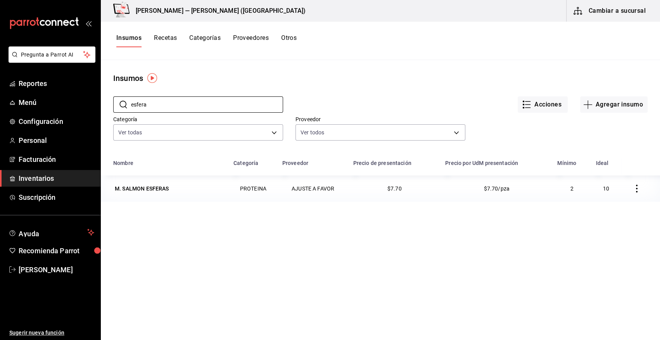
type input "esfera"
click at [174, 194] on div "M. SALMON ESFERAS" at bounding box center [168, 188] width 111 height 11
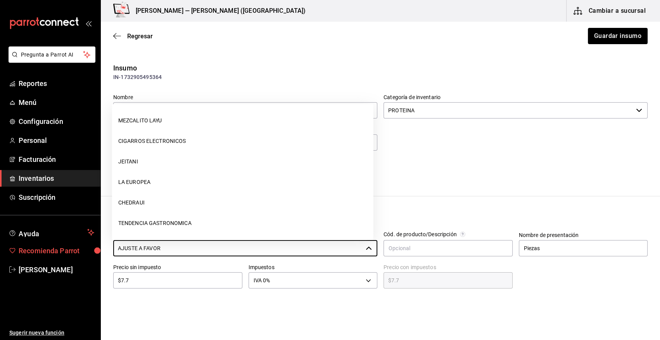
drag, startPoint x: 151, startPoint y: 251, endPoint x: 77, endPoint y: 254, distance: 74.5
click at [77, 254] on div "Pregunta a Parrot AI Reportes Menú Configuración Personal Facturación Inventari…" at bounding box center [330, 148] width 660 height 297
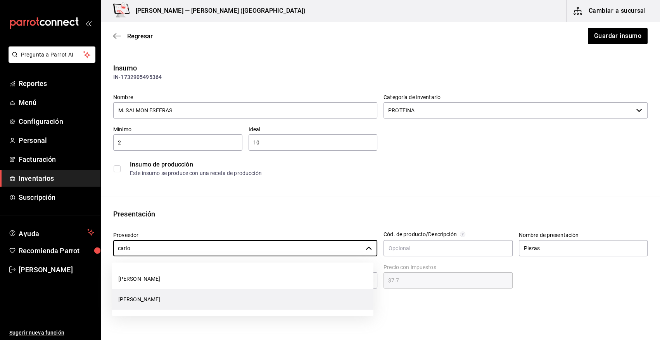
click at [204, 301] on li "[PERSON_NAME]" at bounding box center [242, 300] width 261 height 21
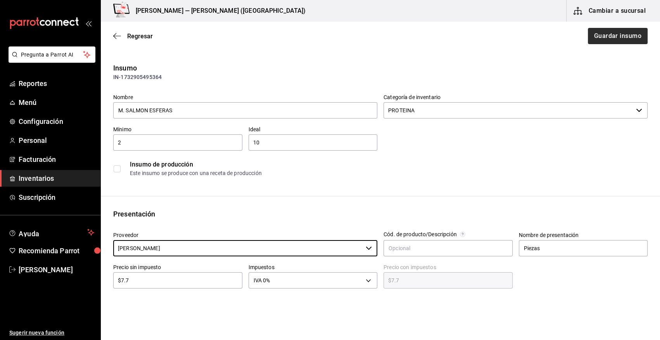
type input "[PERSON_NAME]"
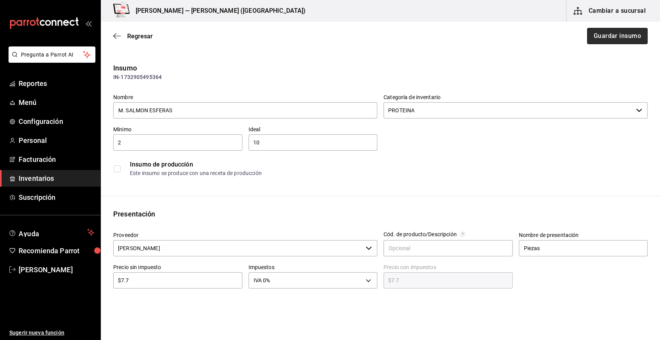
click at [611, 39] on button "Guardar insumo" at bounding box center [617, 36] width 60 height 16
